Goal: Task Accomplishment & Management: Complete application form

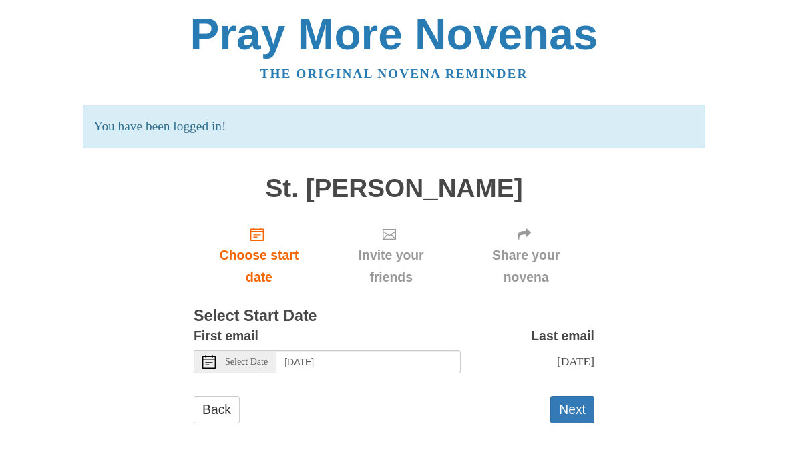
click at [260, 235] on icon "Choose start date" at bounding box center [257, 234] width 13 height 13
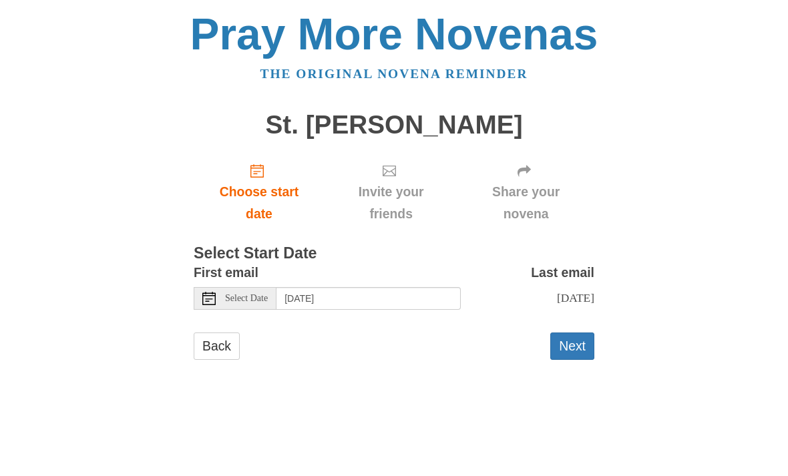
click at [231, 297] on span "Select Date" at bounding box center [246, 298] width 43 height 9
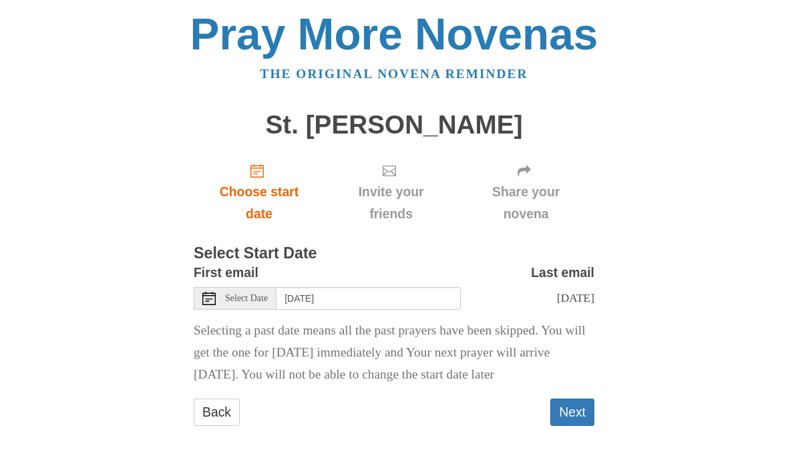
click at [207, 295] on icon at bounding box center [208, 298] width 13 height 13
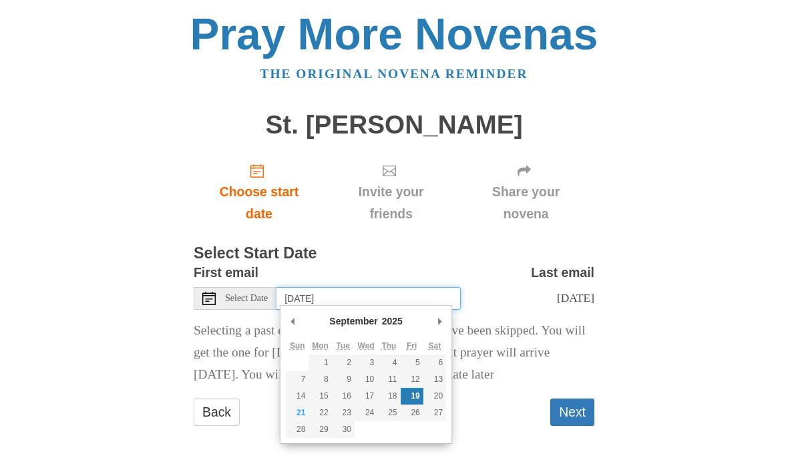
type input "Sunday, September 21st"
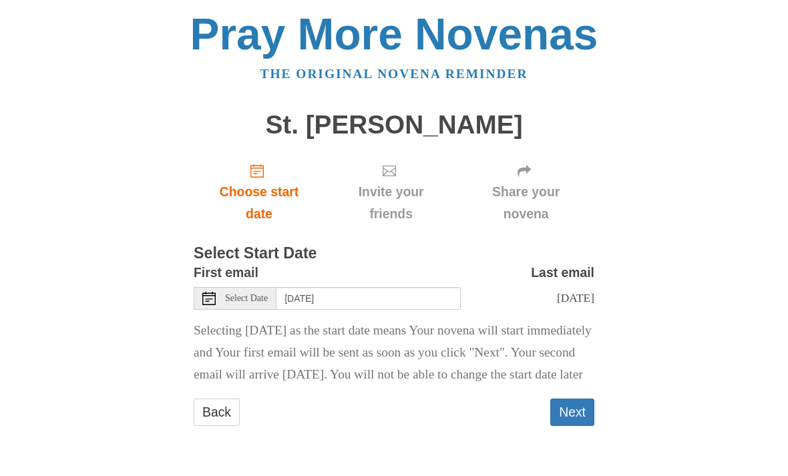
click at [569, 426] on button "Next" at bounding box center [573, 412] width 44 height 27
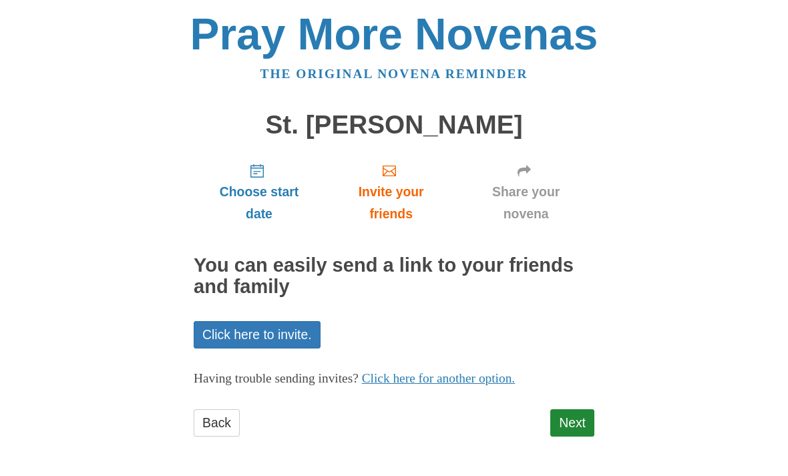
click at [573, 424] on link "Next" at bounding box center [573, 423] width 44 height 27
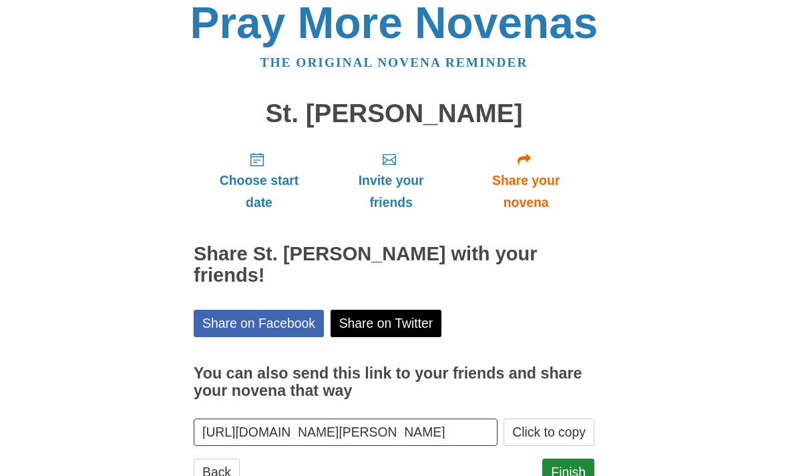
scroll to position [12, 0]
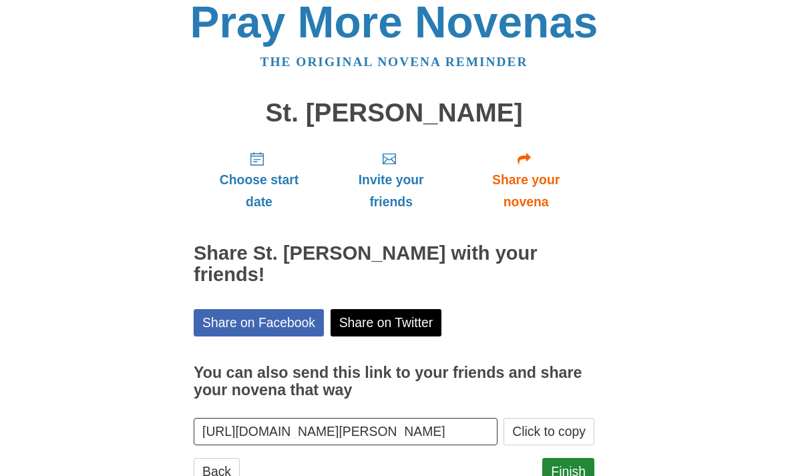
click at [563, 472] on link "Finish" at bounding box center [568, 471] width 52 height 27
